Goal: Information Seeking & Learning: Learn about a topic

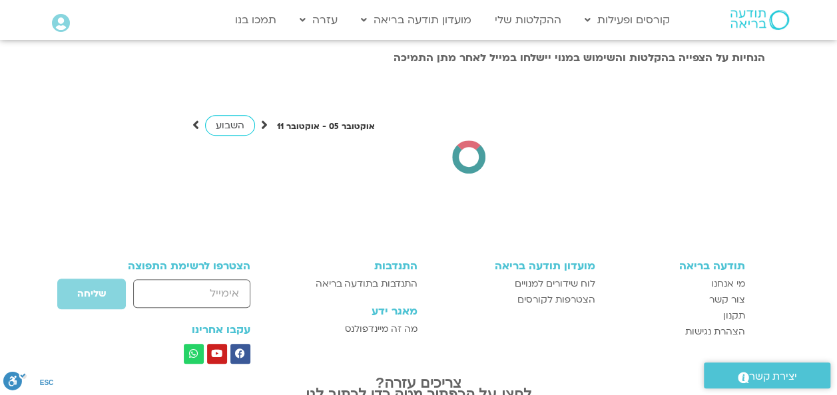
scroll to position [2868, 0]
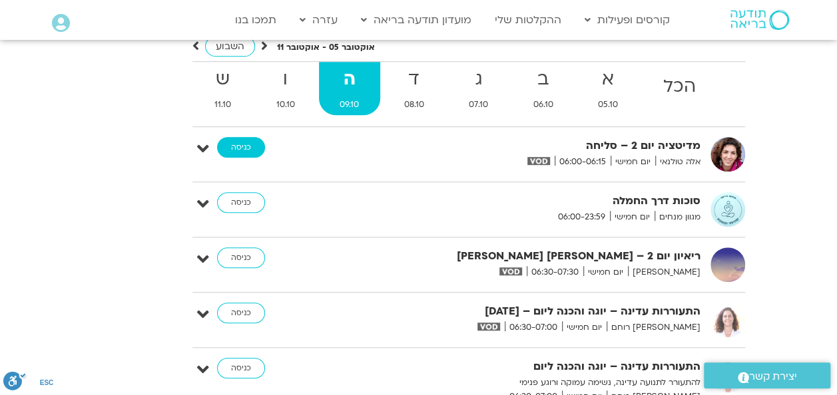
click at [240, 137] on link "כניסה" at bounding box center [241, 147] width 48 height 21
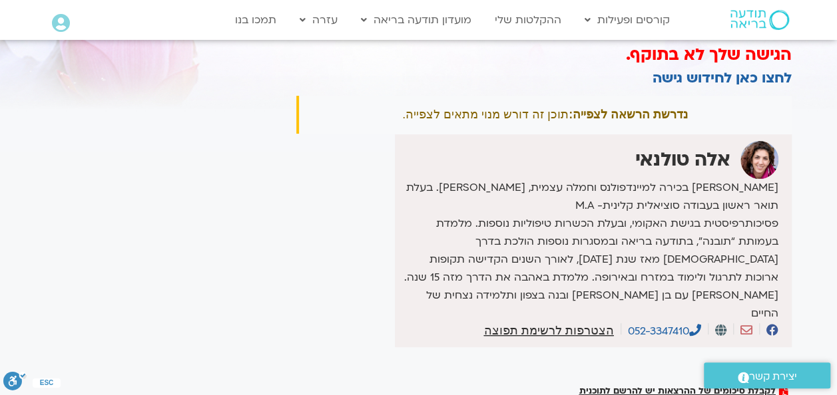
scroll to position [133, 0]
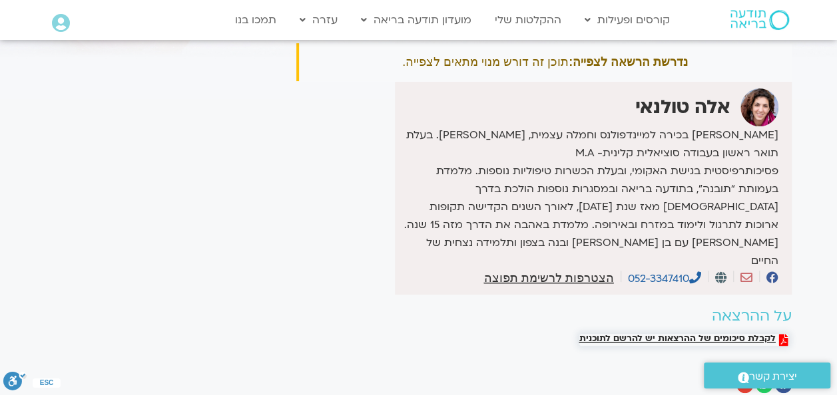
click at [696, 334] on span "לקבלת סיכומים של ההרצאות יש להרשם לתוכנית" at bounding box center [677, 340] width 196 height 12
click at [676, 334] on span "לקבלת סיכומים של ההרצאות יש להרשם לתוכנית" at bounding box center [677, 340] width 196 height 12
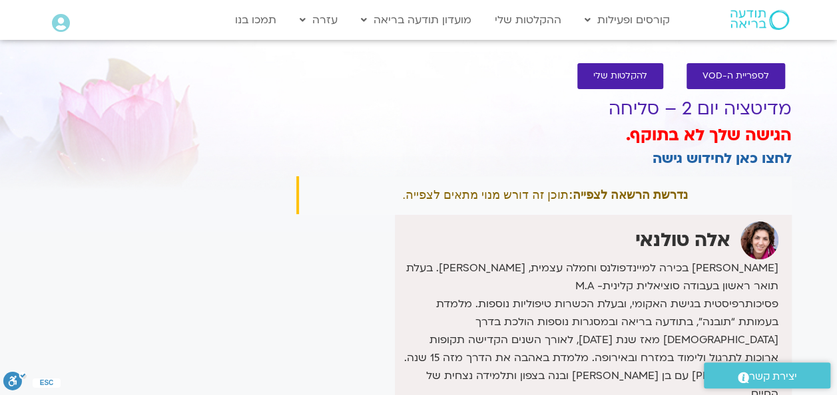
drag, startPoint x: 0, startPoint y: 0, endPoint x: 615, endPoint y: 369, distance: 717.2
drag, startPoint x: 615, startPoint y: 369, endPoint x: 26, endPoint y: 272, distance: 597.1
click at [26, 272] on section "לספריית ה-VOD להקלטות שלי מדיטציה יום 2 – סליחה הגישה שלך לא בתוקף. לחצו כאן לח…" at bounding box center [418, 298] width 837 height 497
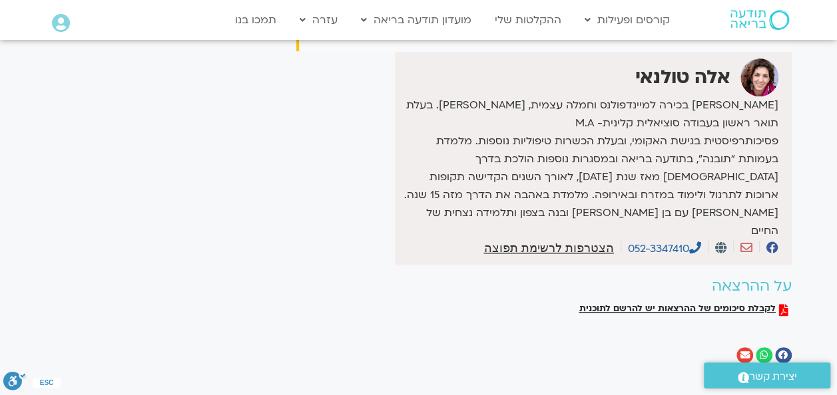
scroll to position [133, 0]
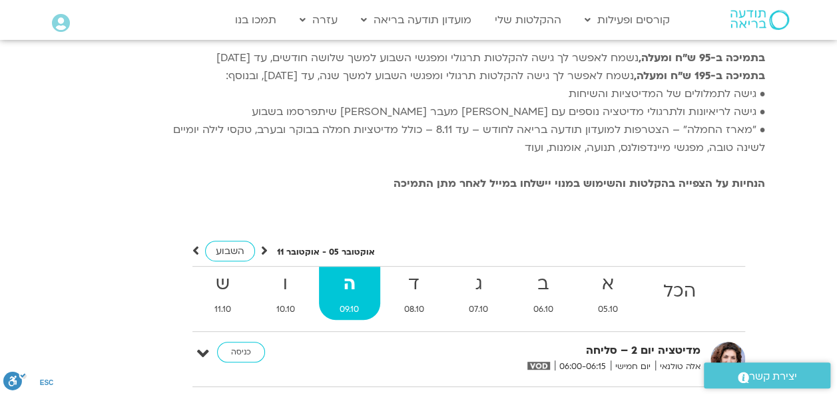
scroll to position [2680, 0]
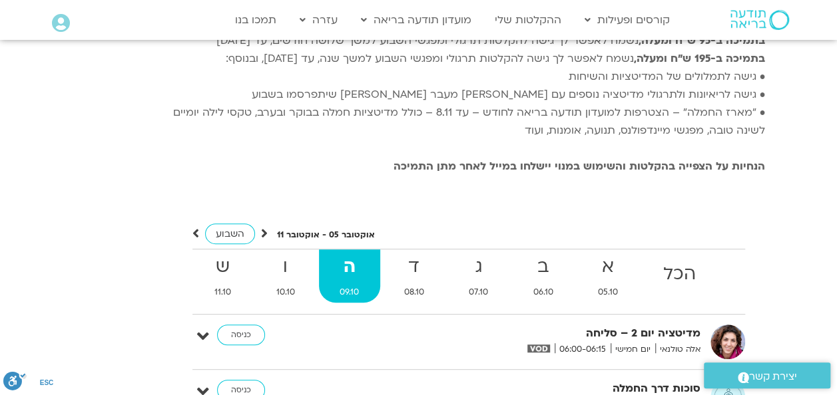
click at [358, 252] on strong "ה" at bounding box center [350, 267] width 62 height 30
click at [237, 325] on link "כניסה" at bounding box center [241, 335] width 48 height 21
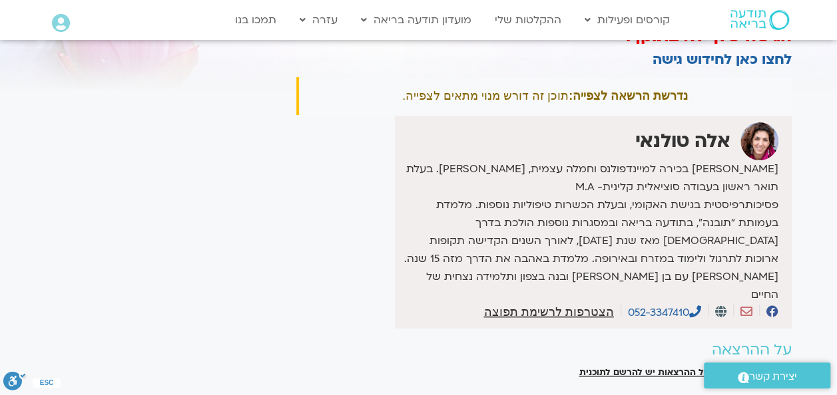
scroll to position [200, 0]
